Goal: Find specific page/section: Find specific page/section

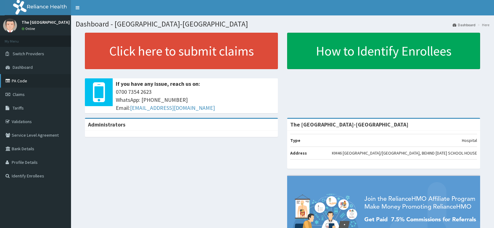
click at [27, 84] on link "PA Code" at bounding box center [35, 81] width 71 height 14
click at [33, 81] on link "PA Code" at bounding box center [35, 81] width 71 height 14
